Goal: Transaction & Acquisition: Purchase product/service

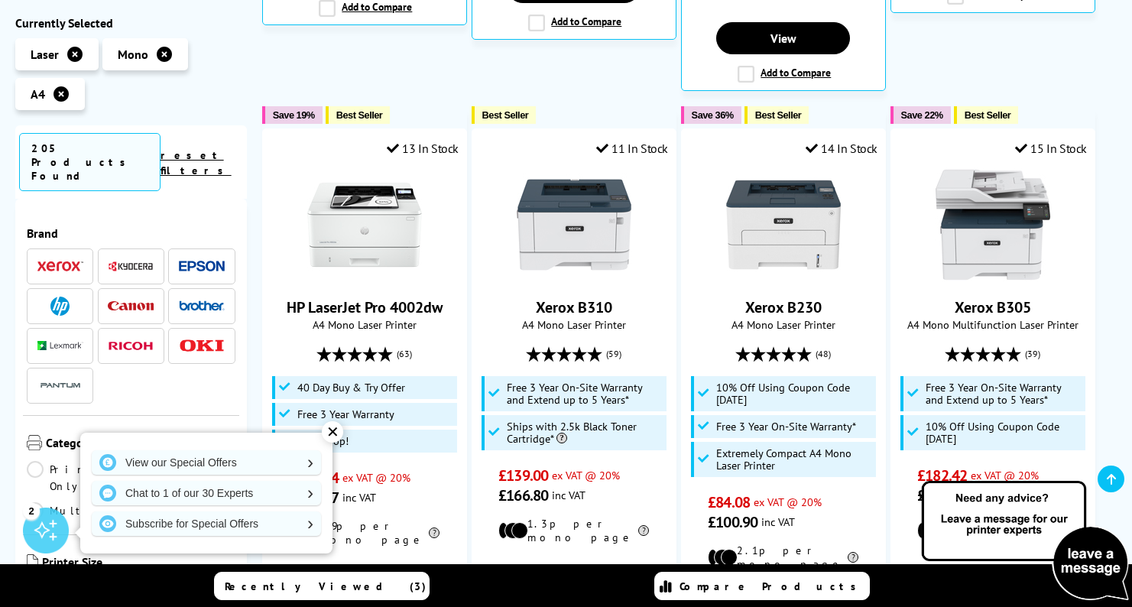
scroll to position [984, 0]
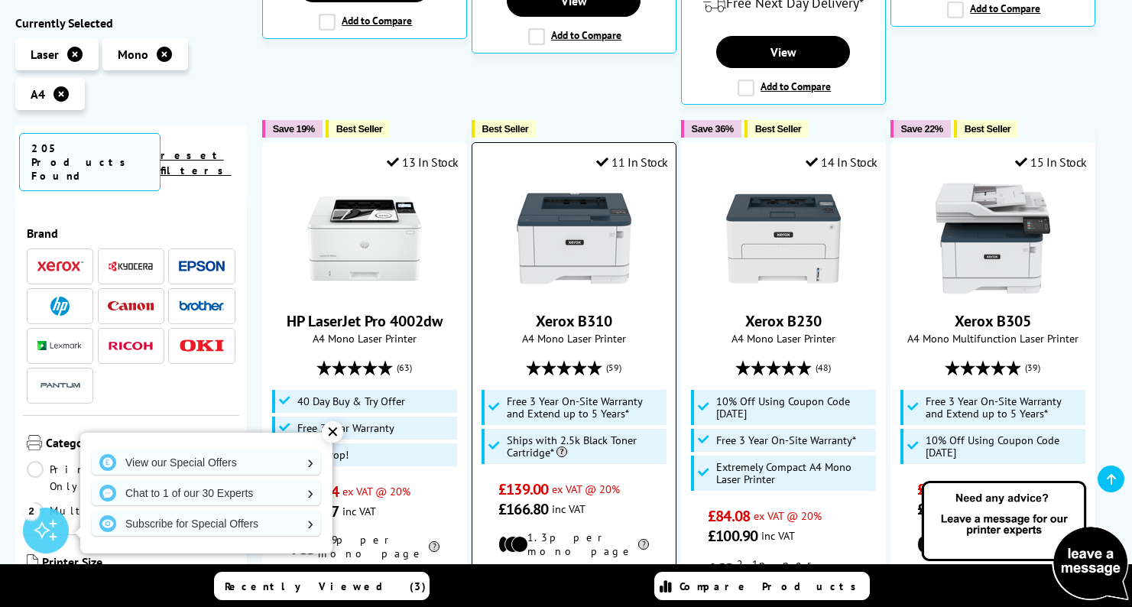
click at [578, 225] on img at bounding box center [574, 238] width 115 height 115
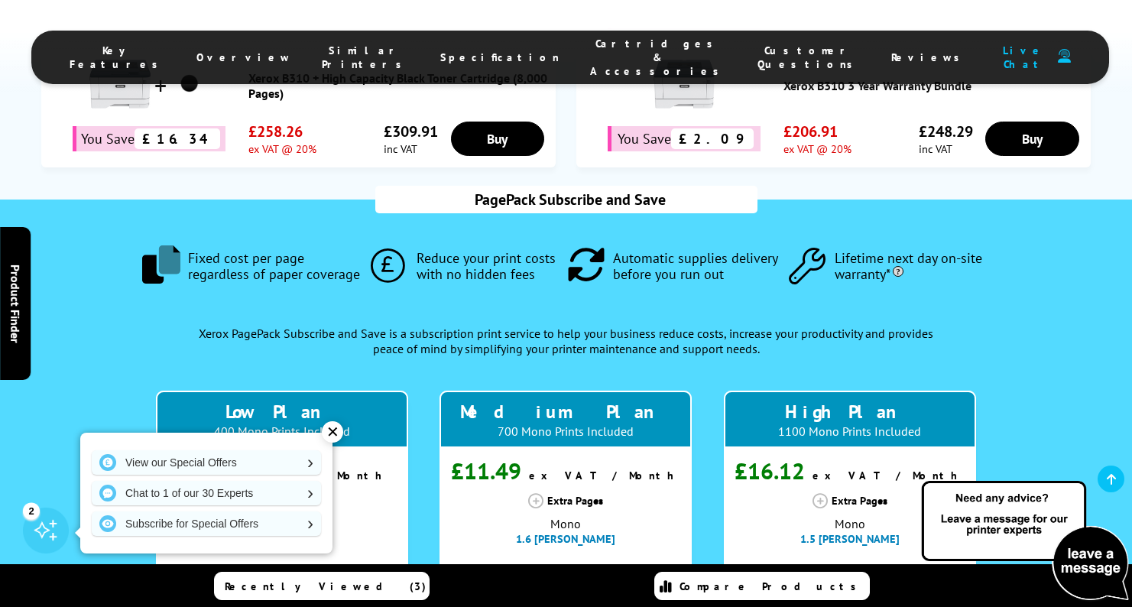
scroll to position [1224, 0]
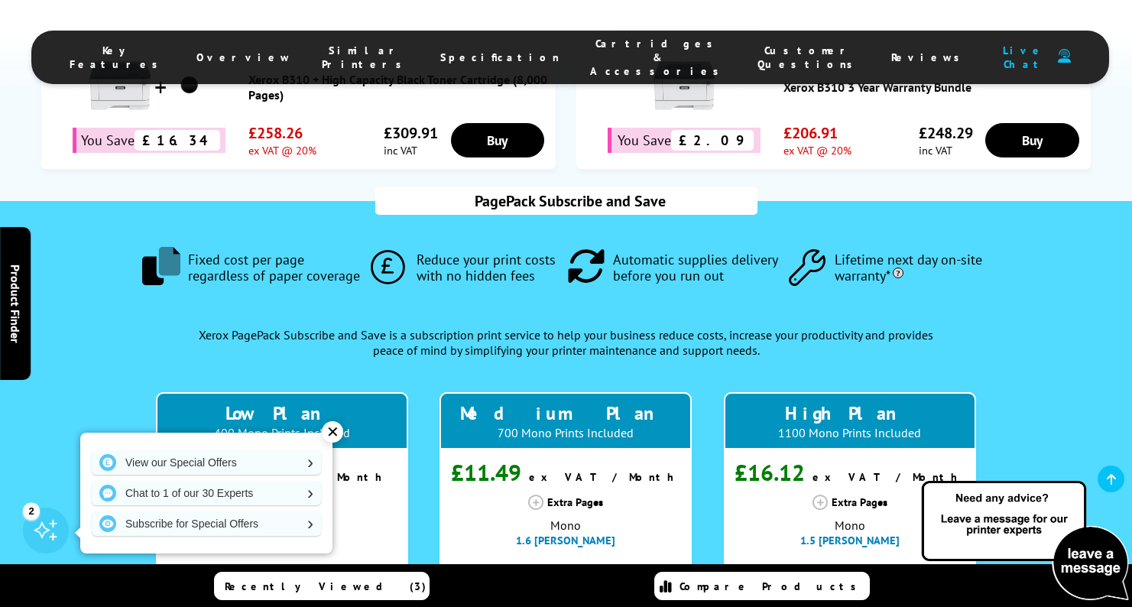
click at [330, 430] on div "✕" at bounding box center [332, 431] width 21 height 21
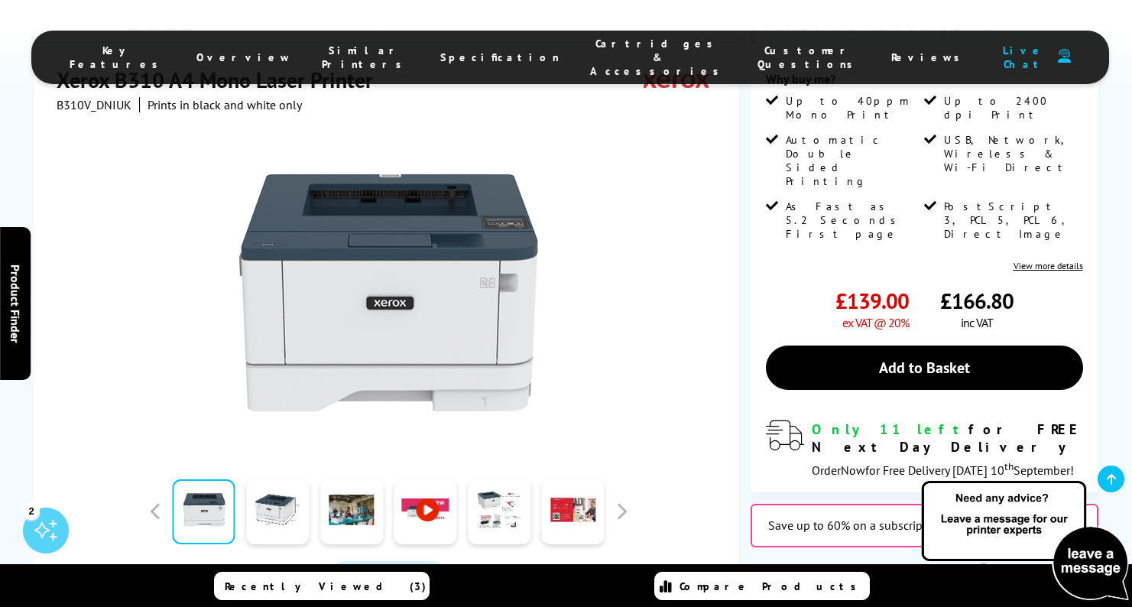
scroll to position [336, 0]
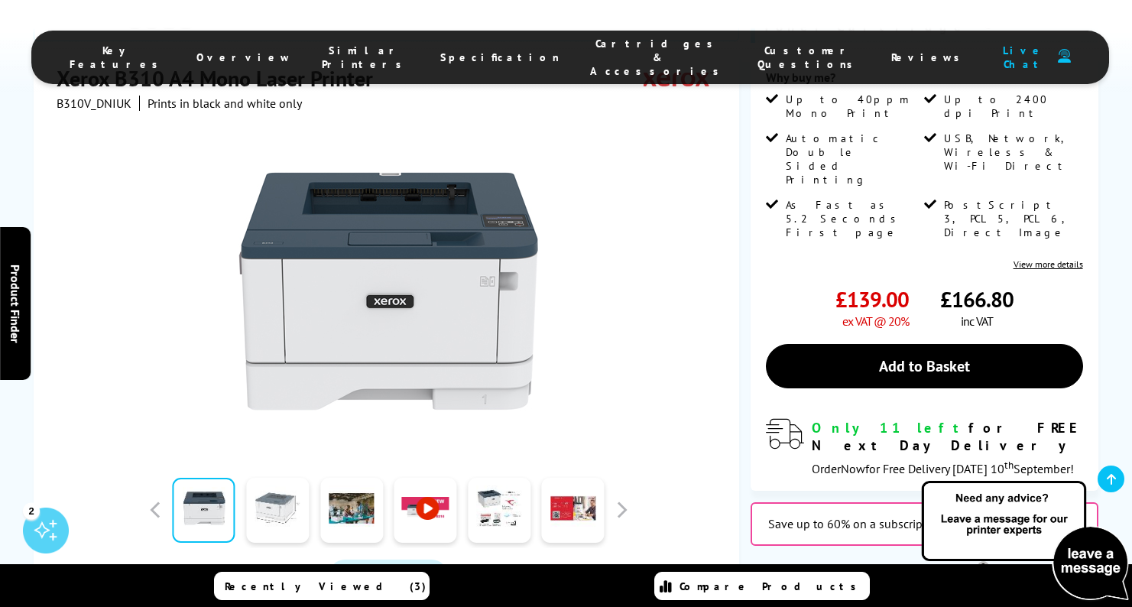
click at [282, 478] on link at bounding box center [277, 510] width 63 height 65
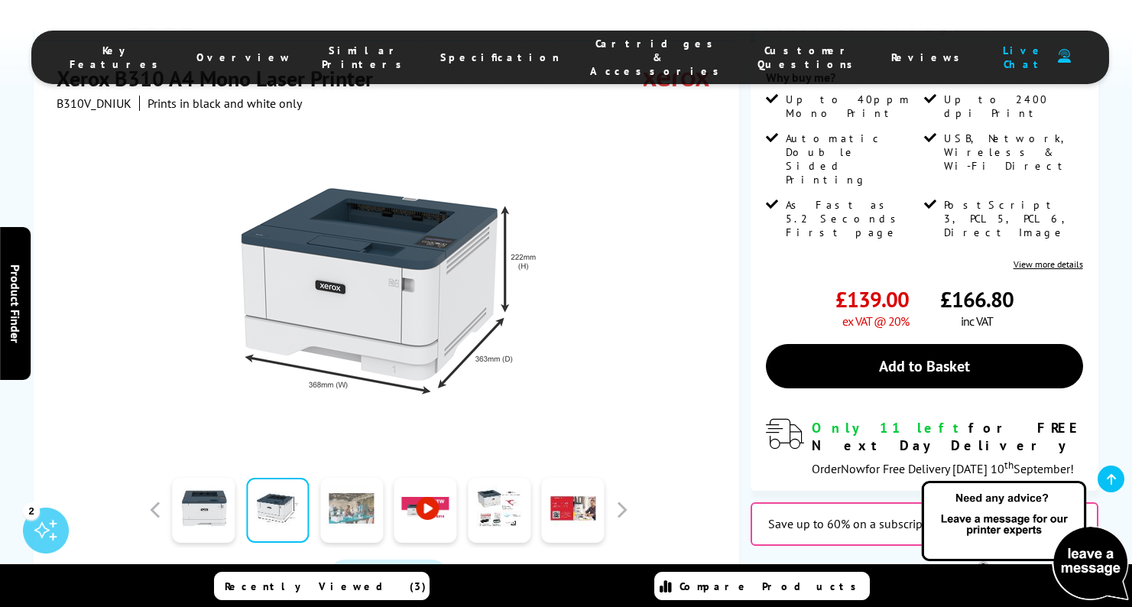
click at [345, 478] on link at bounding box center [351, 510] width 63 height 65
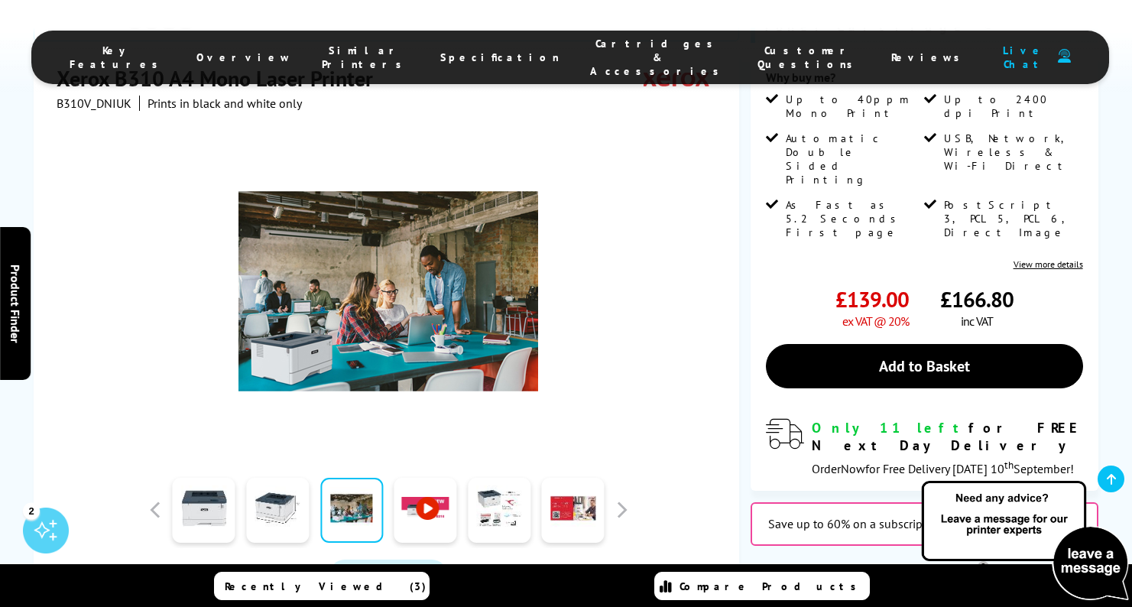
click at [403, 478] on link at bounding box center [425, 510] width 63 height 65
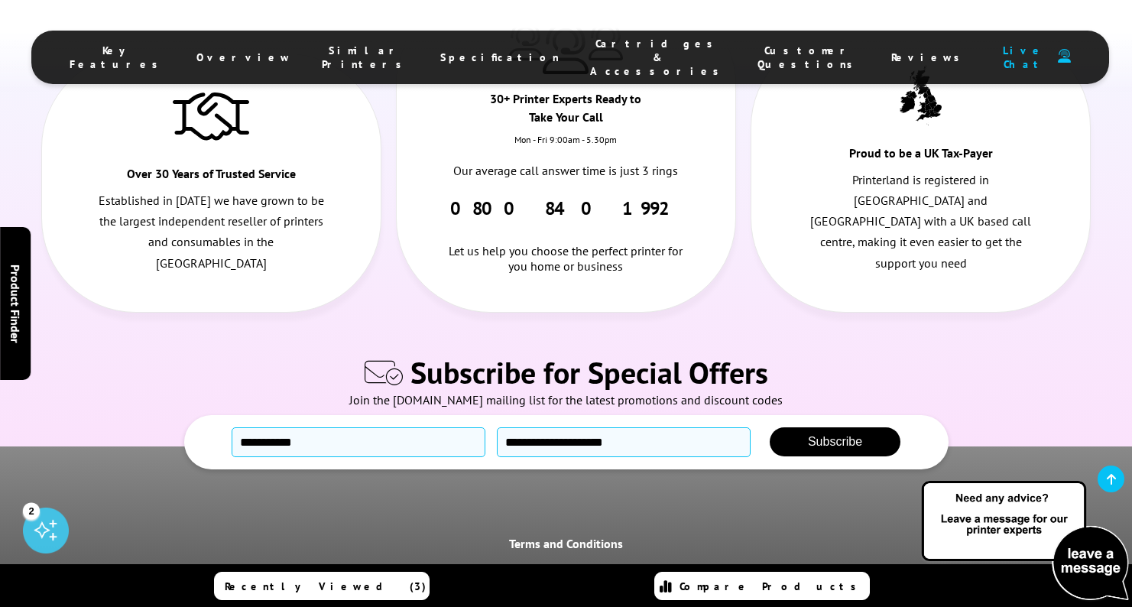
scroll to position [9271, 0]
